Goal: Check status: Check status

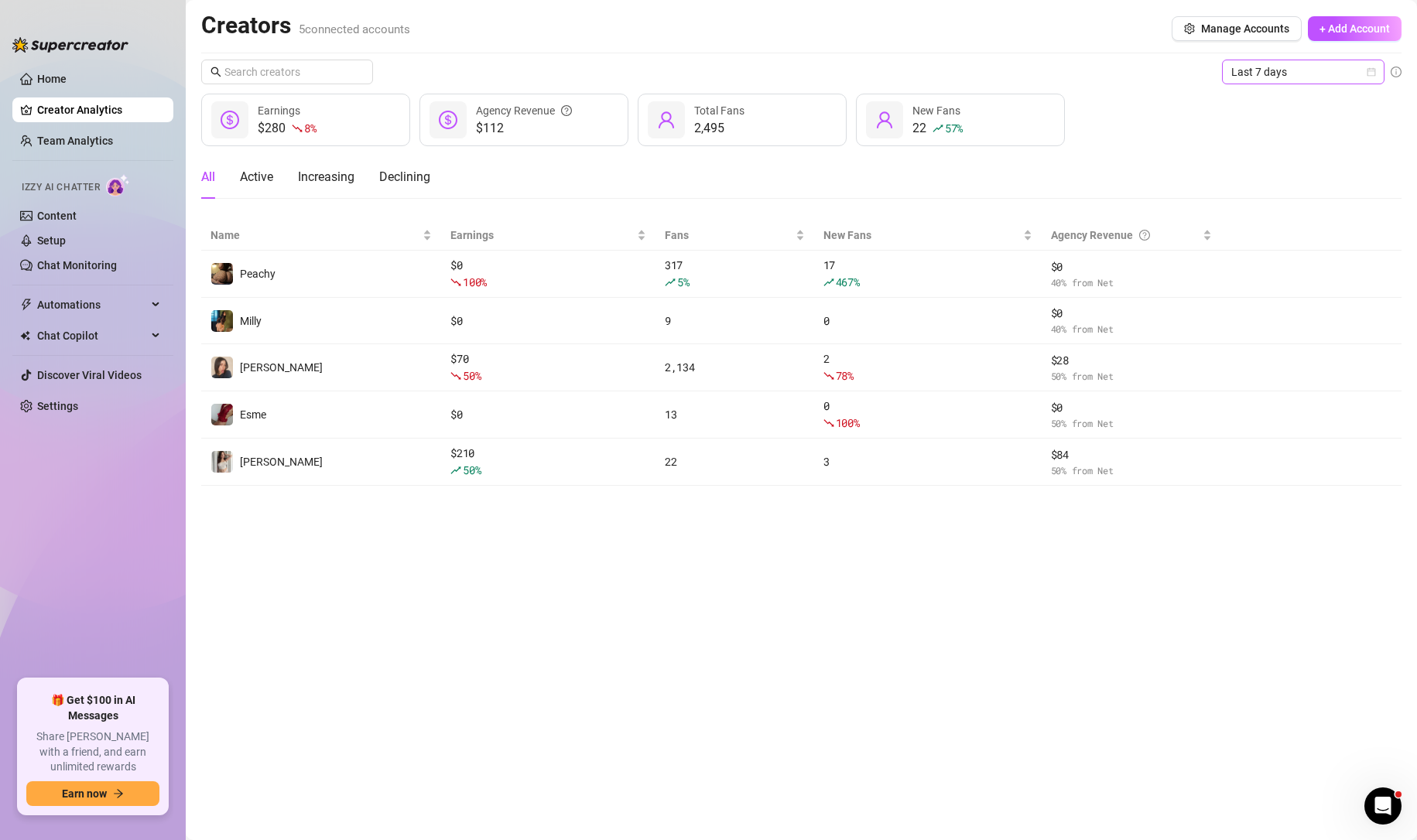
click at [1365, 75] on span "Last 7 days" at bounding box center [1303, 72] width 144 height 23
click at [1299, 198] on div "Custom date" at bounding box center [1303, 201] width 138 height 17
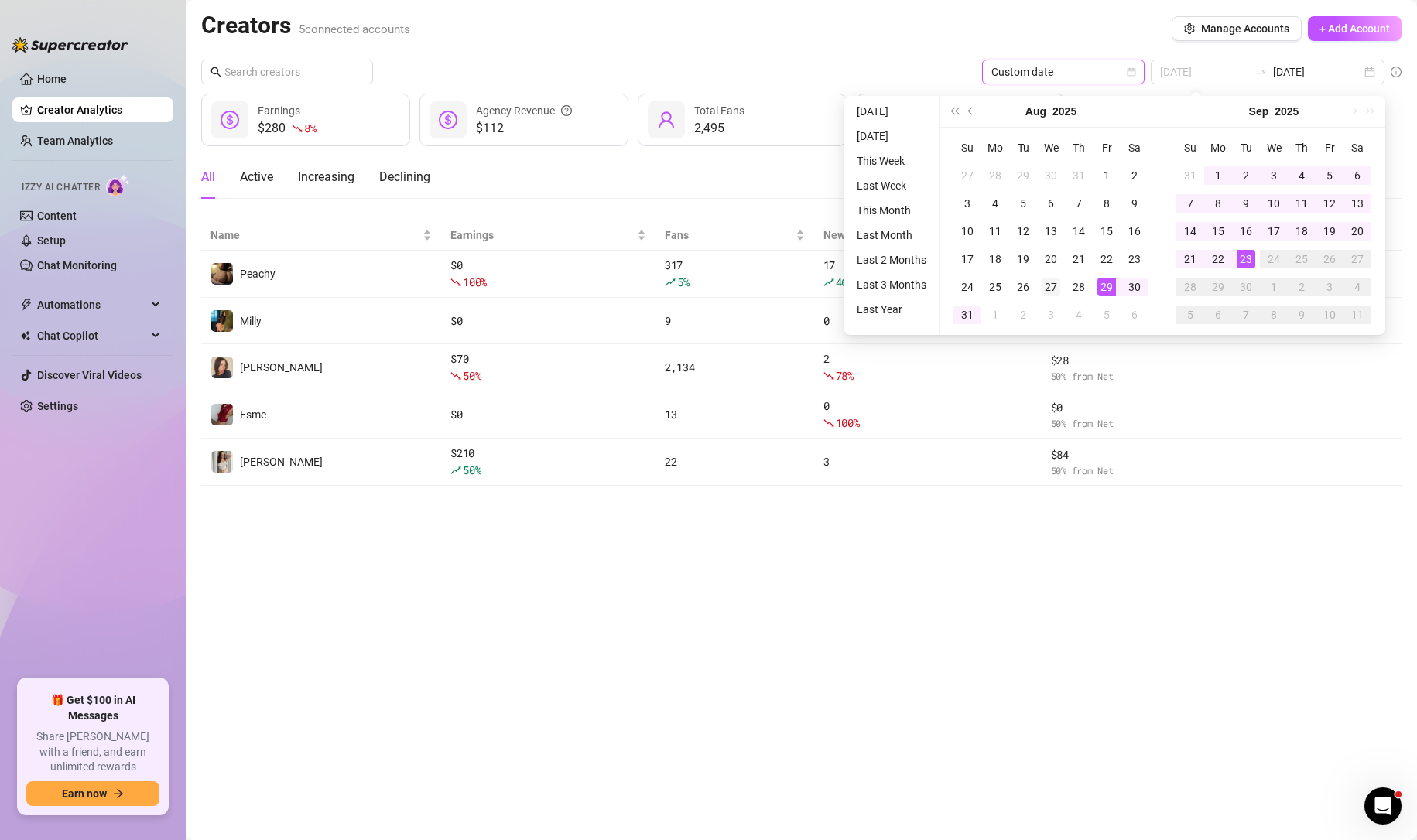
type input "2025-08-27"
click at [1051, 283] on div "27" at bounding box center [1050, 287] width 19 height 19
type input "2025-09-23"
click at [1246, 264] on div "23" at bounding box center [1245, 259] width 19 height 19
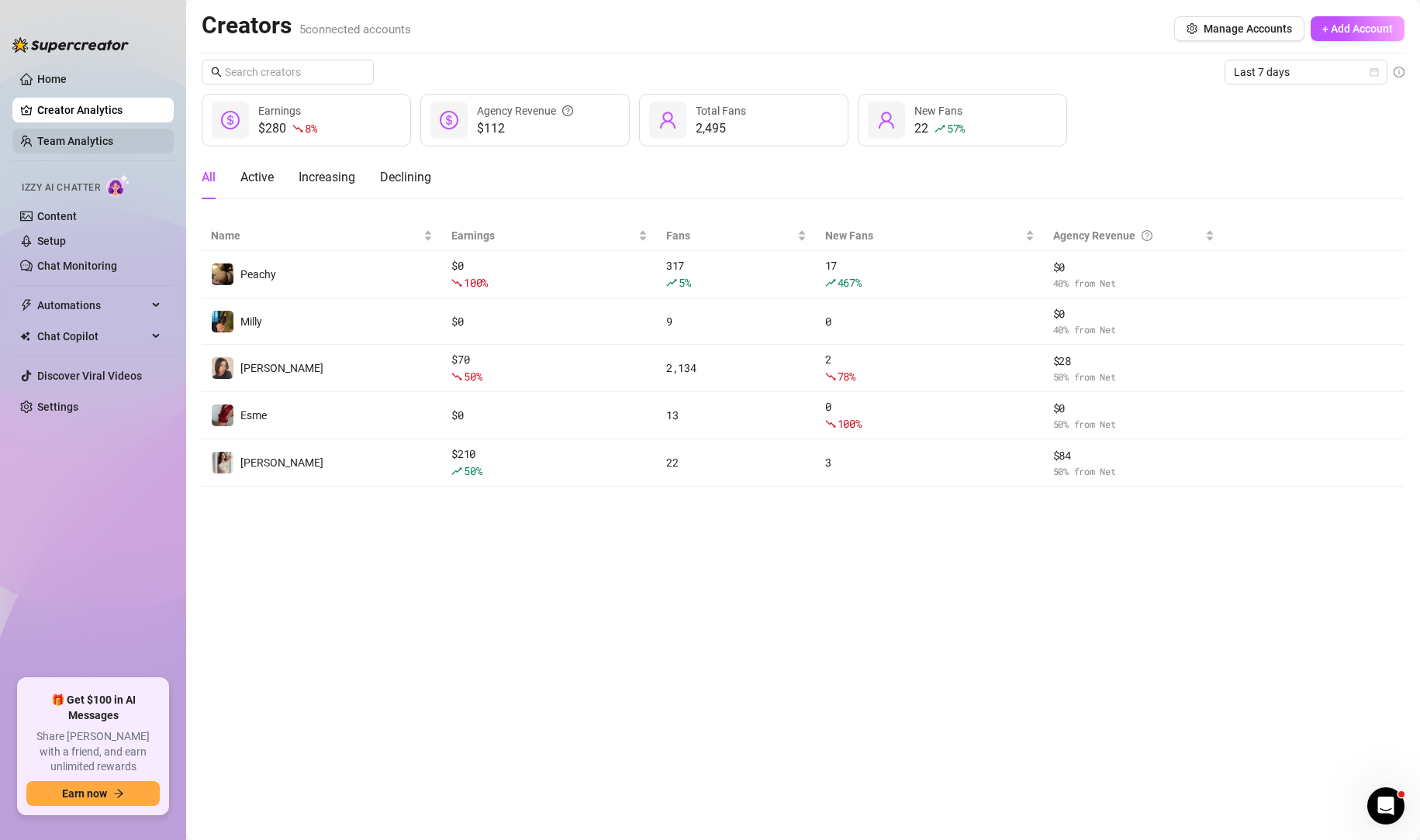
click at [113, 140] on link "Team Analytics" at bounding box center [75, 140] width 76 height 12
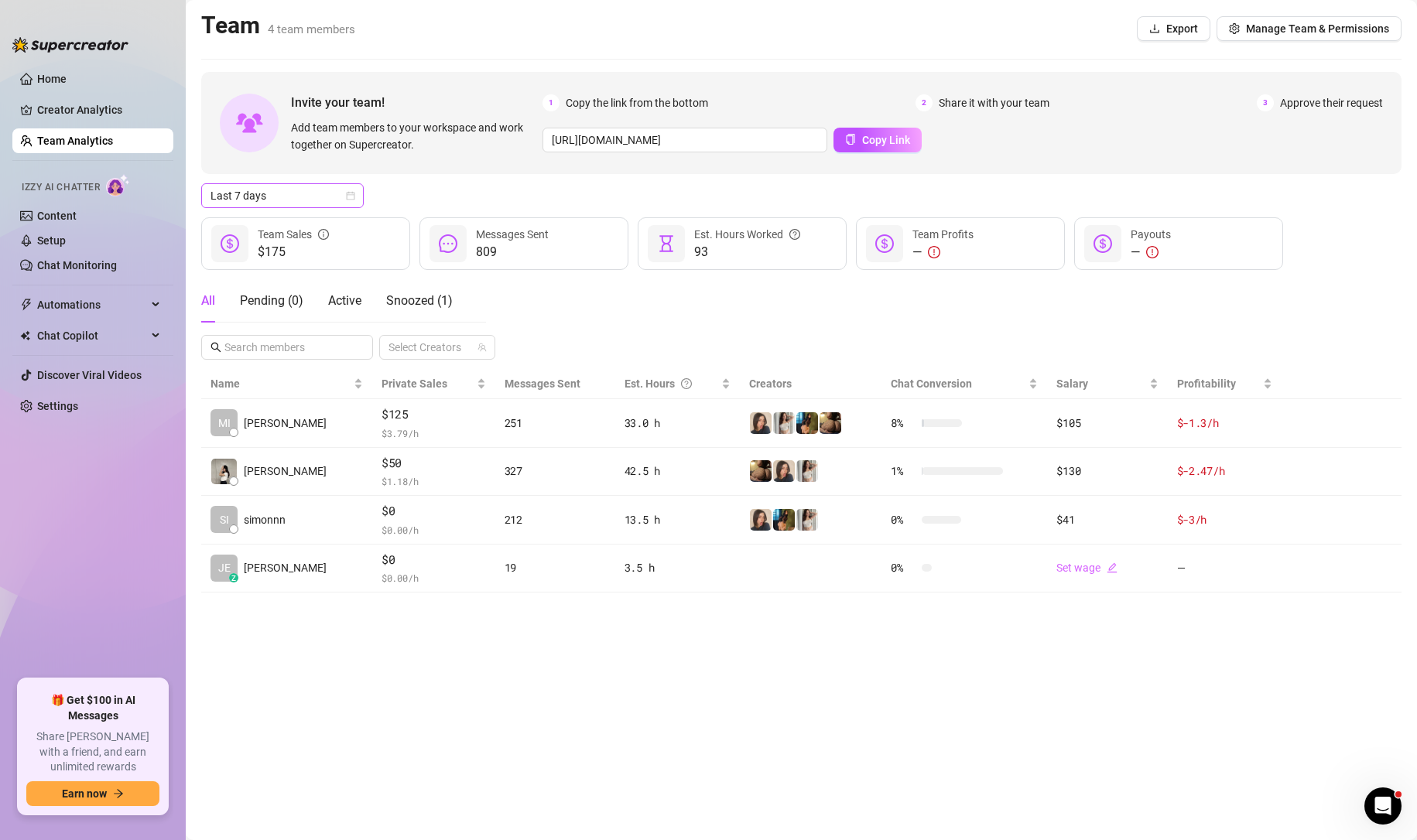
click at [342, 193] on span "Last 7 days" at bounding box center [282, 196] width 144 height 23
click at [287, 223] on div "Last 24 hours" at bounding box center [282, 226] width 138 height 17
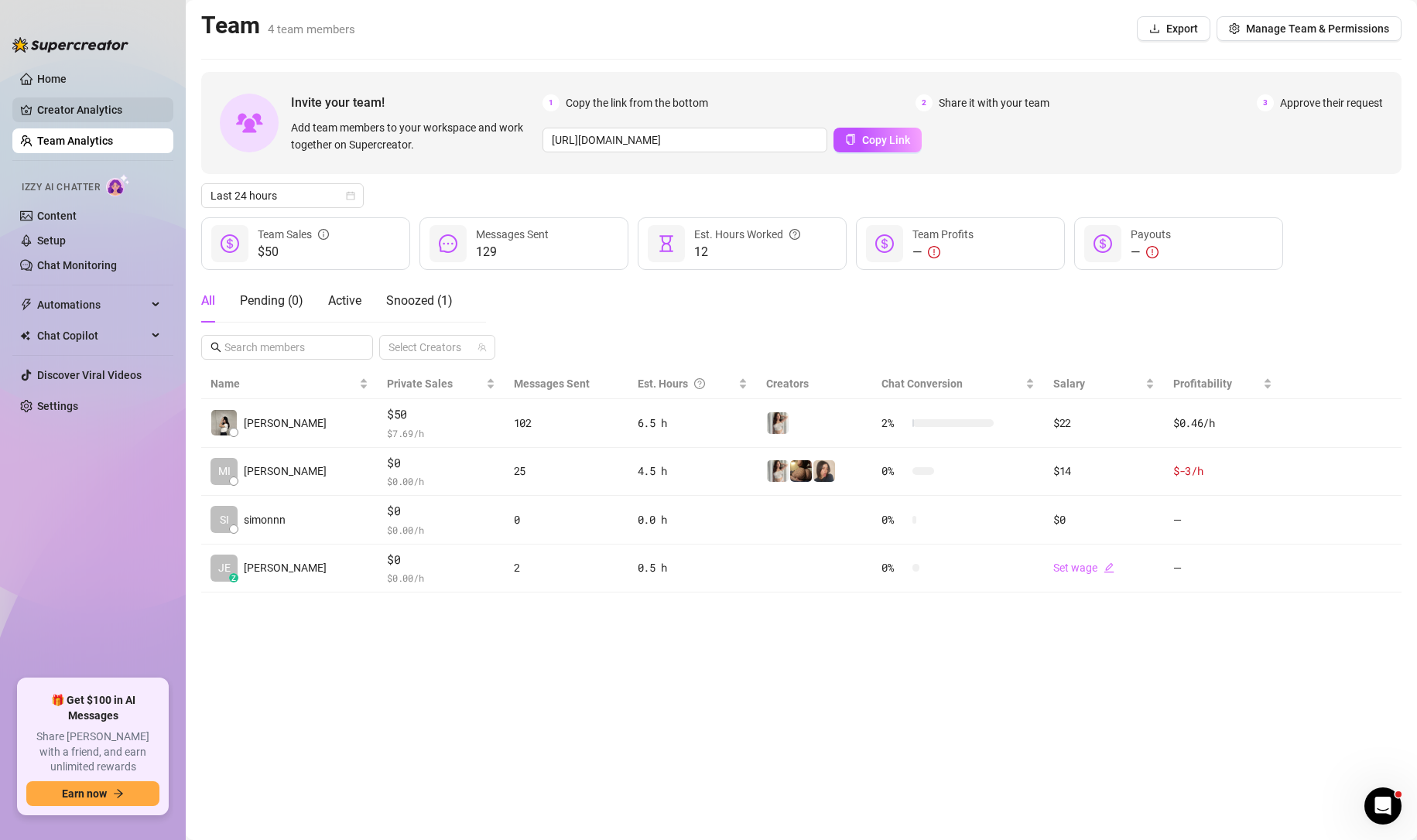
click at [91, 114] on link "Creator Analytics" at bounding box center [99, 110] width 124 height 25
